Goal: Task Accomplishment & Management: Manage account settings

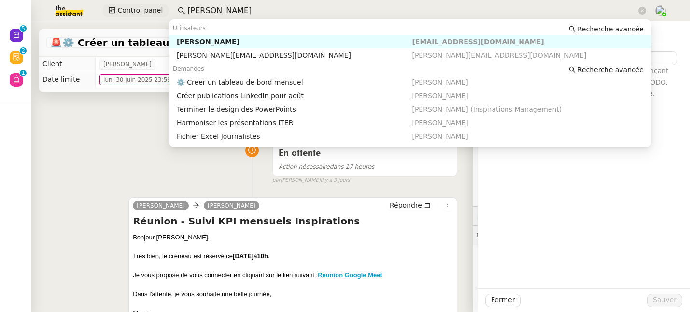
click at [146, 7] on div "Control panel didier duff" at bounding box center [345, 10] width 642 height 21
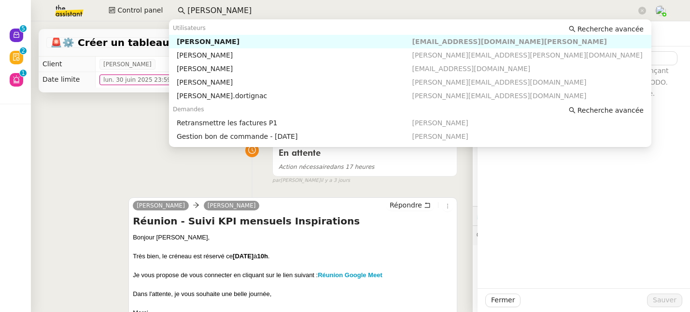
click at [194, 38] on div "Genevieve Landsmann" at bounding box center [295, 41] width 236 height 9
type input "genevieve"
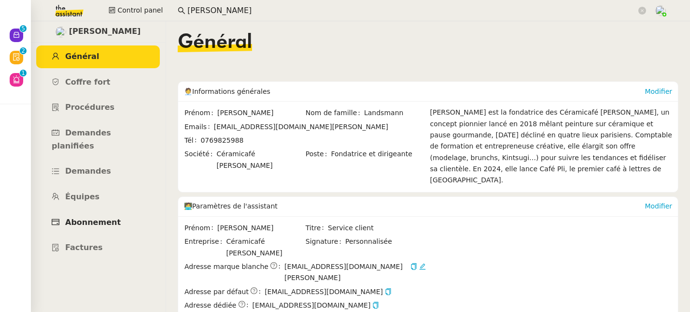
click at [100, 217] on span "Abonnement" at bounding box center [93, 221] width 56 height 9
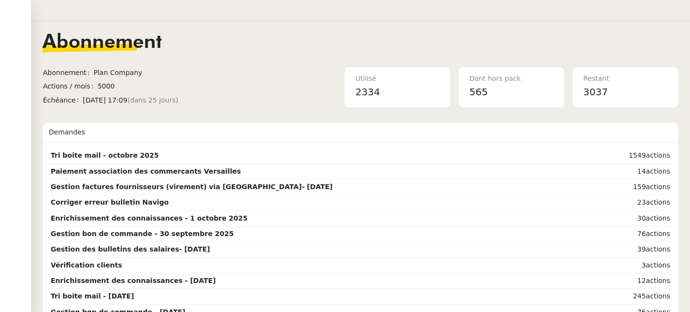
click at [165, 13] on nz-header at bounding box center [345, 10] width 690 height 21
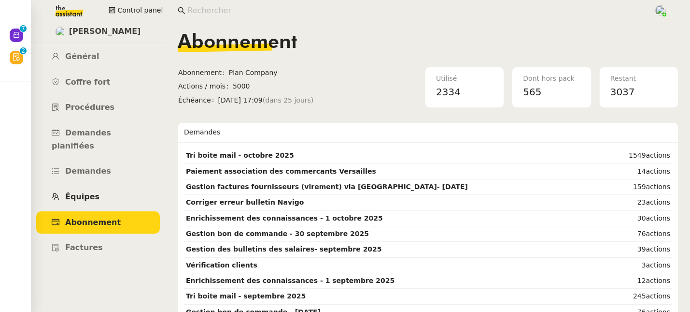
click at [89, 192] on span "Équipes" at bounding box center [82, 196] width 34 height 9
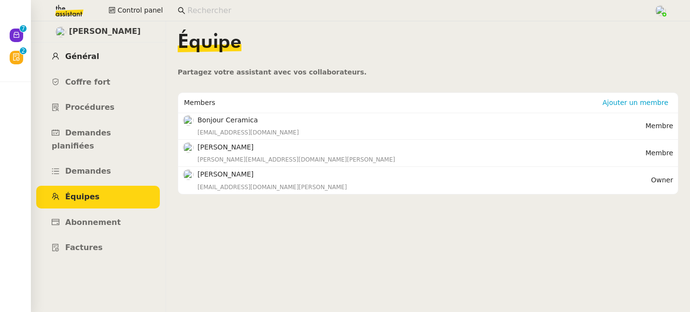
click at [91, 61] on link "Général" at bounding box center [98, 56] width 124 height 23
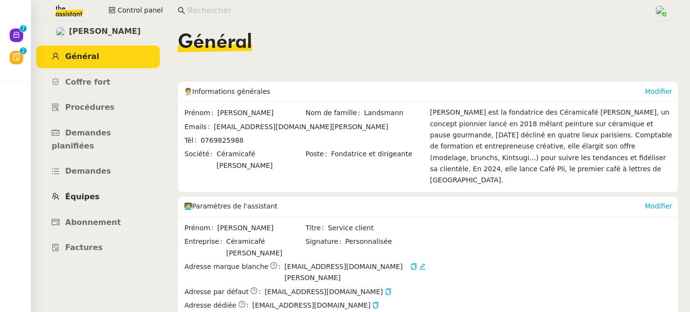
click at [83, 192] on span "Équipes" at bounding box center [82, 196] width 34 height 9
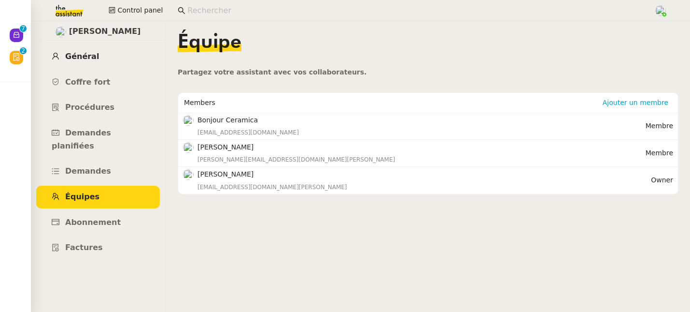
click at [82, 59] on span "Général" at bounding box center [82, 56] width 34 height 9
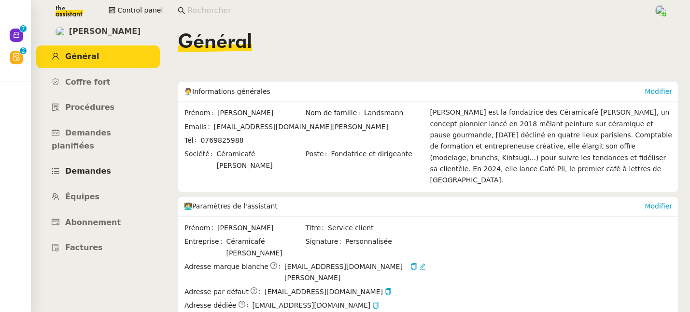
click at [83, 165] on link "Demandes" at bounding box center [98, 171] width 124 height 23
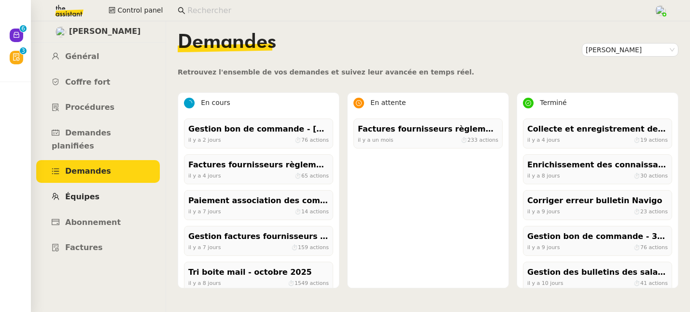
click at [87, 192] on span "Équipes" at bounding box center [82, 196] width 34 height 9
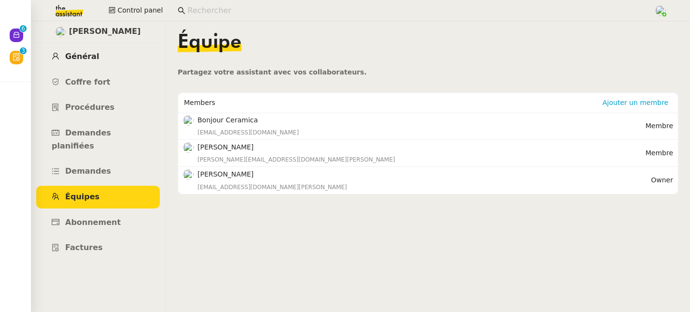
click at [91, 61] on link "Général" at bounding box center [98, 56] width 124 height 23
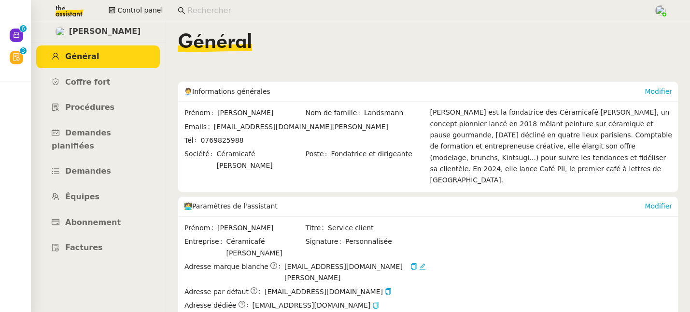
scroll to position [166, 0]
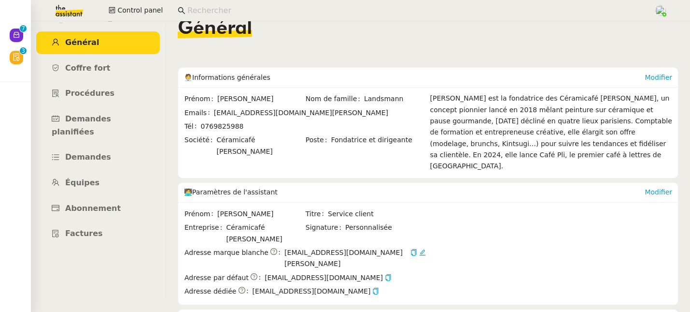
scroll to position [0, 0]
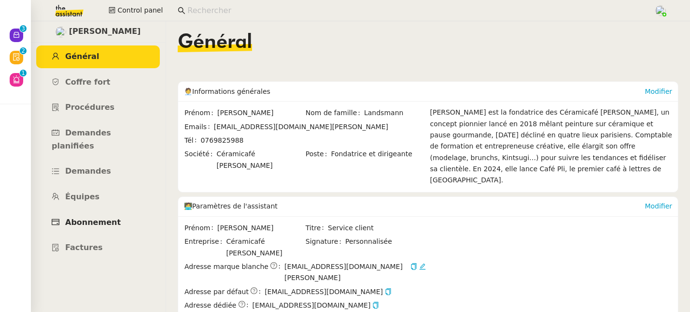
click at [104, 211] on link "Abonnement" at bounding box center [98, 222] width 124 height 23
